Goal: Task Accomplishment & Management: Use online tool/utility

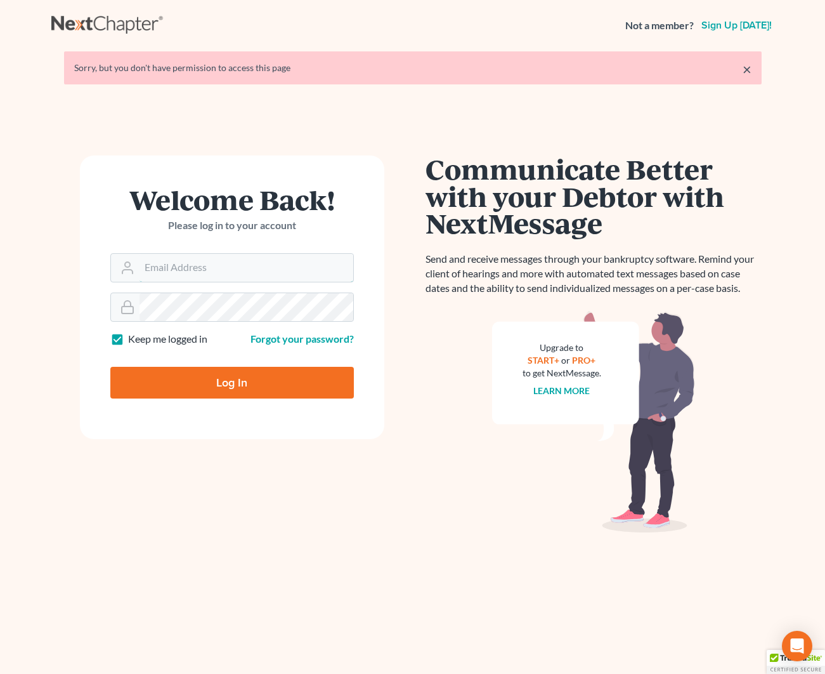
type input "[EMAIL_ADDRESS][DOMAIN_NAME]"
drag, startPoint x: 214, startPoint y: 403, endPoint x: 214, endPoint y: 384, distance: 18.4
click at [214, 401] on form "Welcome Back! Please log in to your account Email Address [EMAIL_ADDRESS][DOMAI…" at bounding box center [232, 297] width 304 height 284
click at [214, 385] on input "Log In" at bounding box center [232, 383] width 244 height 32
type input "Thinking..."
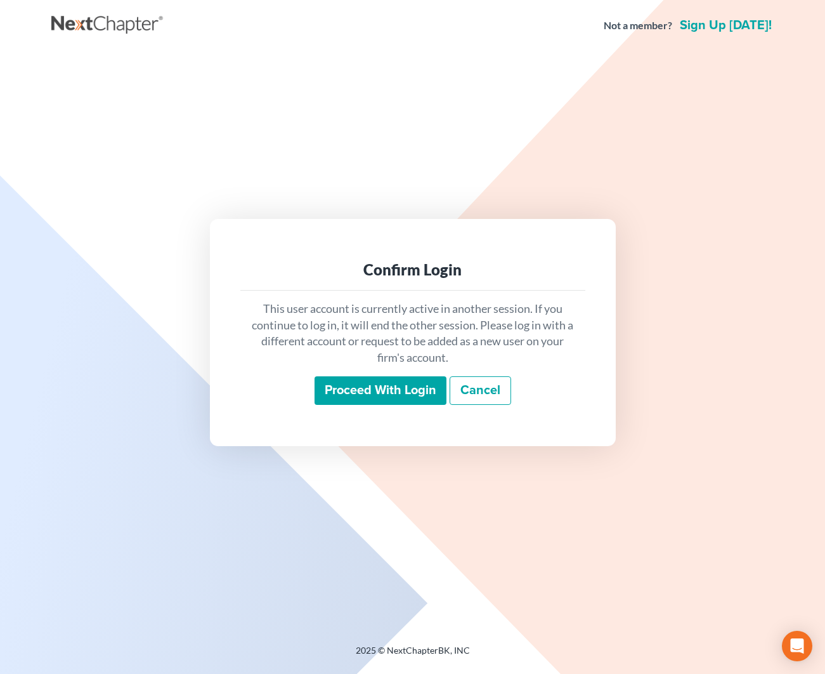
click at [354, 395] on input "Proceed with login" at bounding box center [381, 390] width 132 height 29
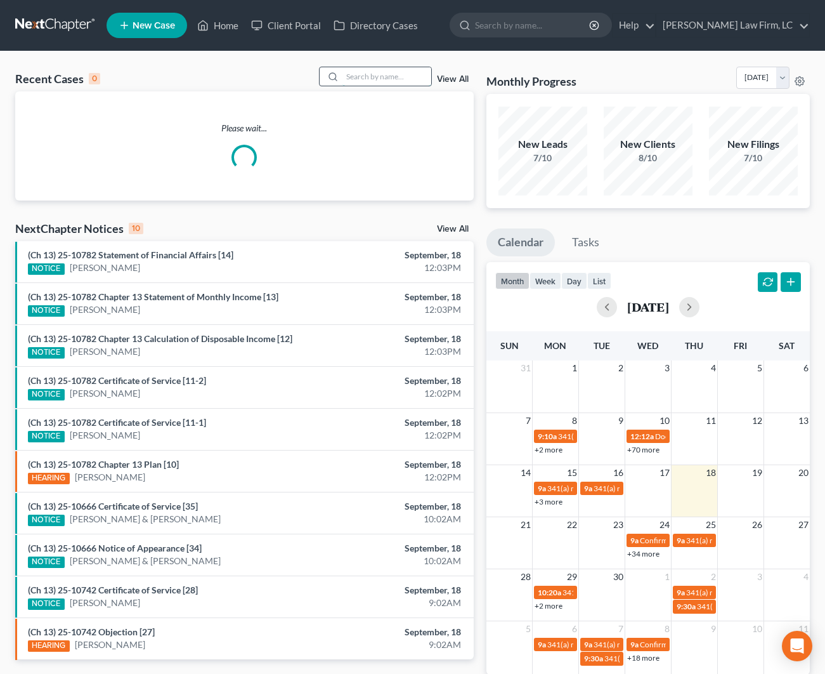
click at [382, 70] on input "search" at bounding box center [387, 76] width 89 height 18
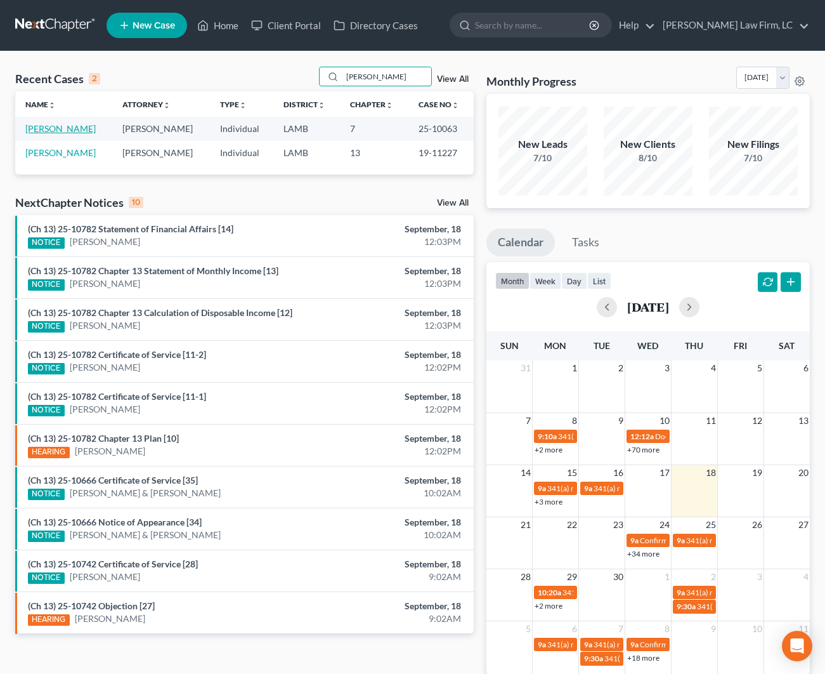
type input "Rhonda Morriesette"
click at [96, 127] on link "Morriesette, Rhonda" at bounding box center [60, 128] width 70 height 11
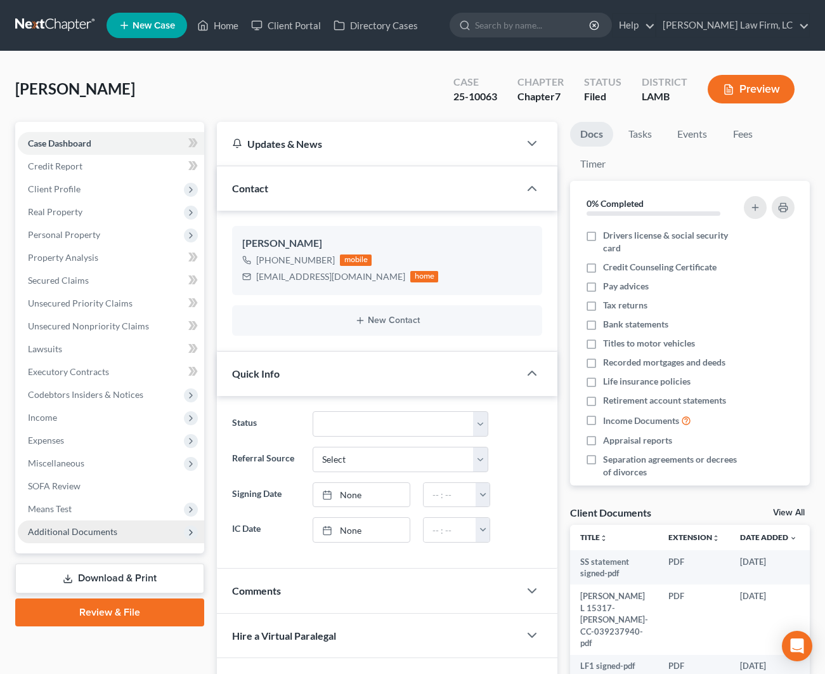
click at [124, 532] on span "Additional Documents" at bounding box center [111, 531] width 186 height 23
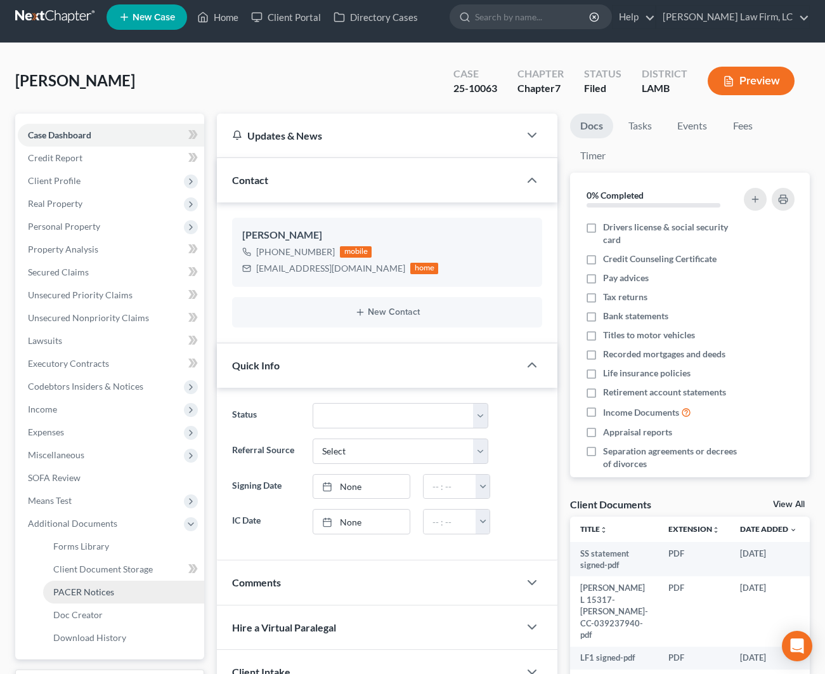
scroll to position [13, 0]
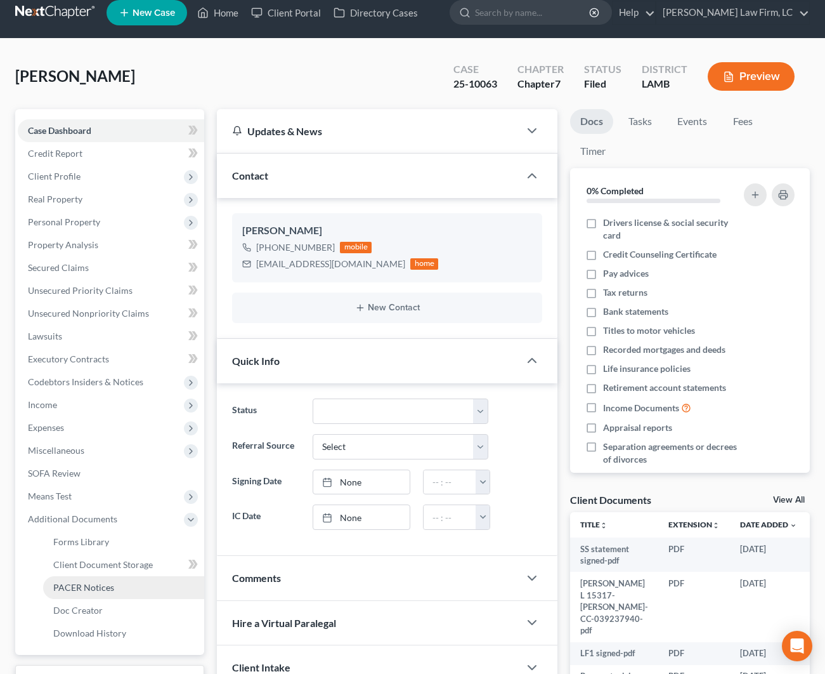
click at [112, 592] on link "PACER Notices" at bounding box center [123, 587] width 161 height 23
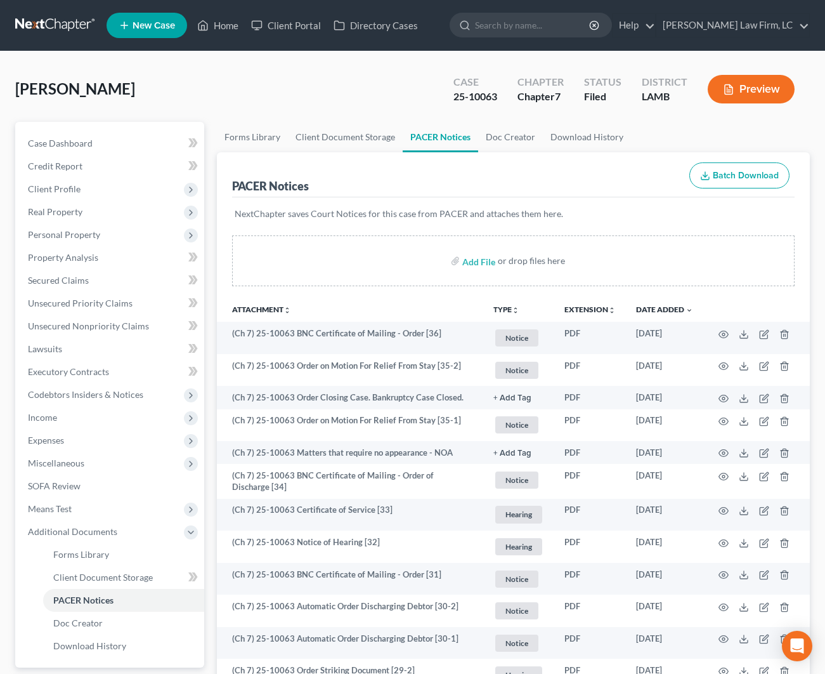
click at [754, 97] on button "Preview" at bounding box center [751, 89] width 87 height 29
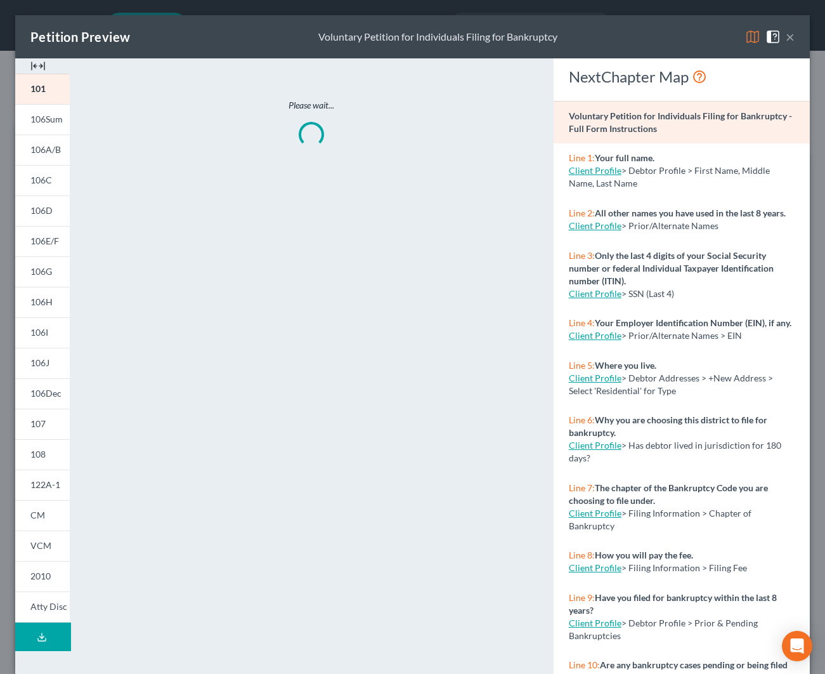
click at [39, 65] on img at bounding box center [37, 65] width 15 height 15
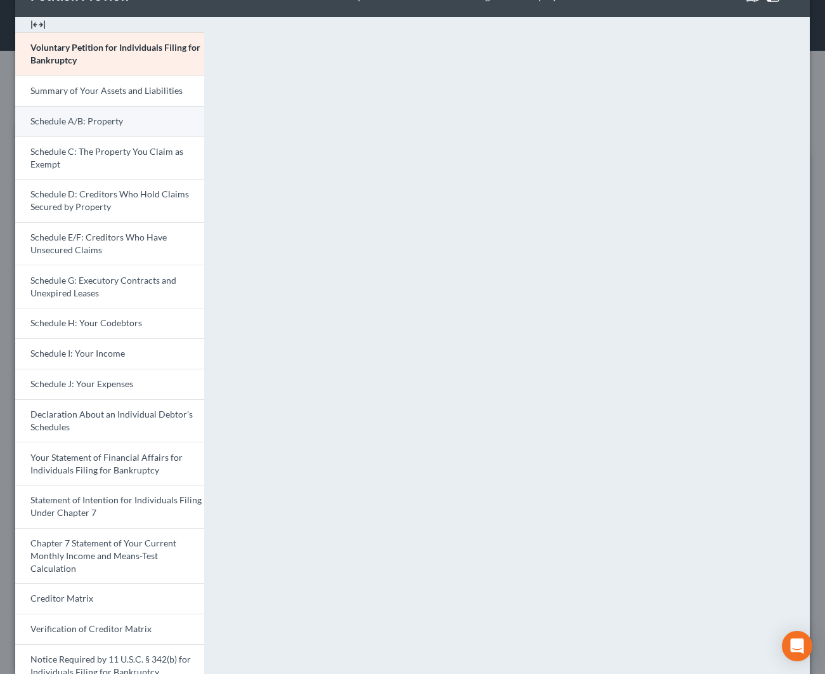
scroll to position [94, 0]
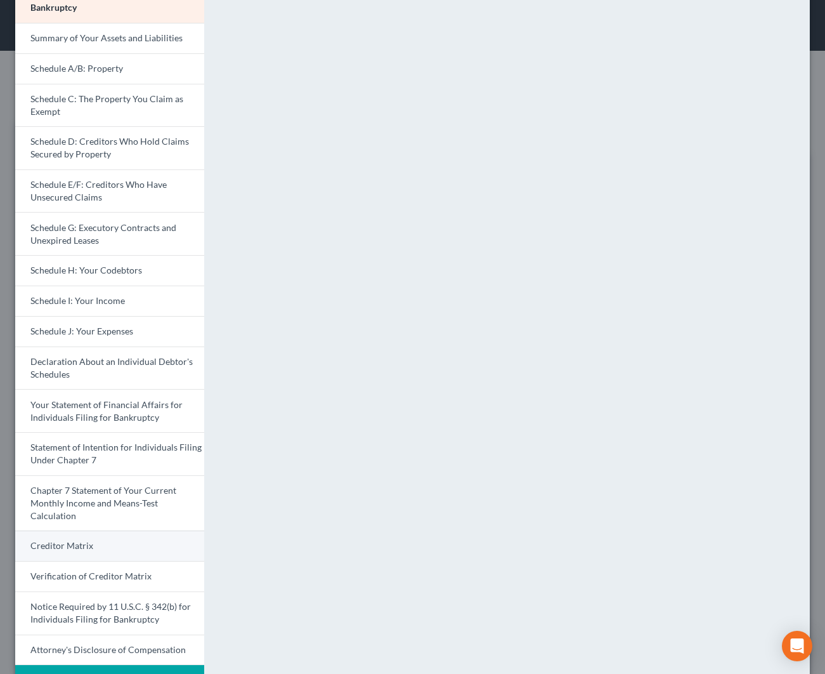
click at [158, 540] on link "Creditor Matrix" at bounding box center [109, 545] width 189 height 30
